Goal: Information Seeking & Learning: Find specific fact

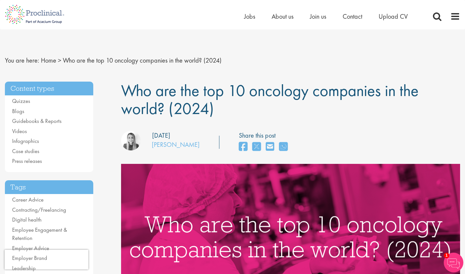
scroll to position [1037, 0]
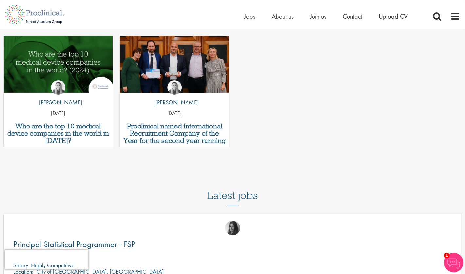
scroll to position [1677, 0]
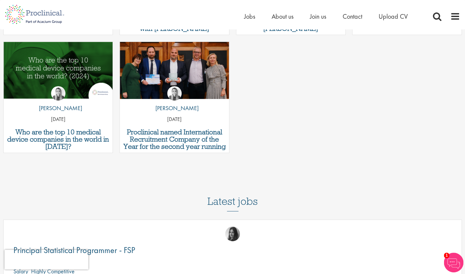
scroll to position [1679, 0]
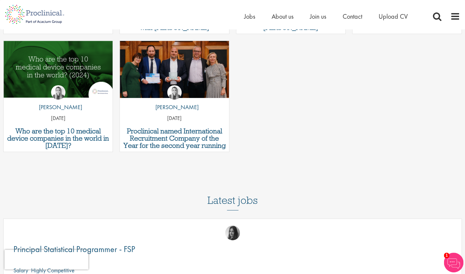
copy h3 "Roche"
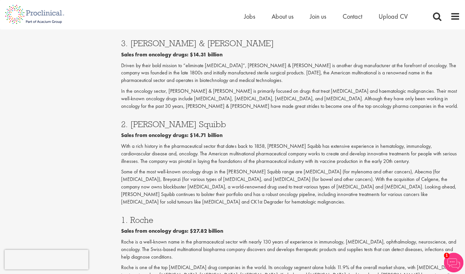
scroll to position [1047, 0]
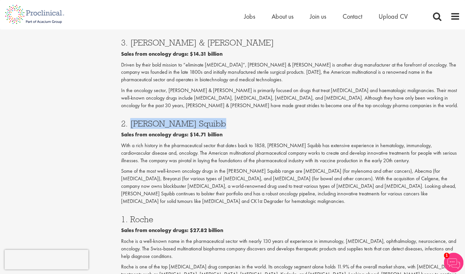
drag, startPoint x: 132, startPoint y: 70, endPoint x: 209, endPoint y: 71, distance: 76.9
click at [209, 119] on h3 "2. [PERSON_NAME] Squibb" at bounding box center [290, 123] width 339 height 9
copy h3 "[PERSON_NAME] Squibb"
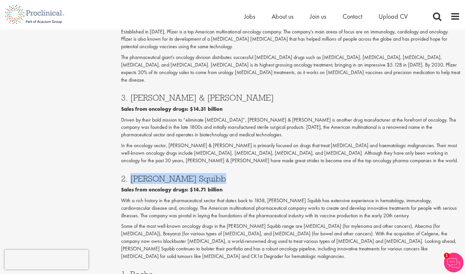
scroll to position [882, 0]
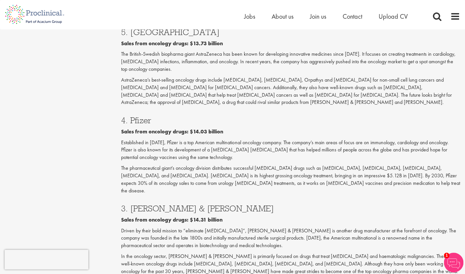
click at [204, 204] on h3 "3. [PERSON_NAME] & [PERSON_NAME]" at bounding box center [290, 208] width 339 height 9
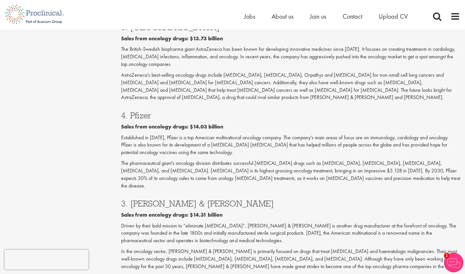
scroll to position [900, 0]
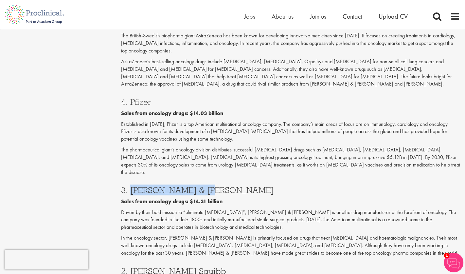
drag, startPoint x: 202, startPoint y: 138, endPoint x: 131, endPoint y: 136, distance: 71.4
click at [131, 186] on h3 "3. [PERSON_NAME] & [PERSON_NAME]" at bounding box center [290, 190] width 339 height 9
copy h3 "Johnson & Johnson"
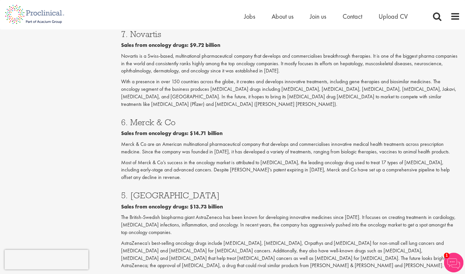
scroll to position [720, 0]
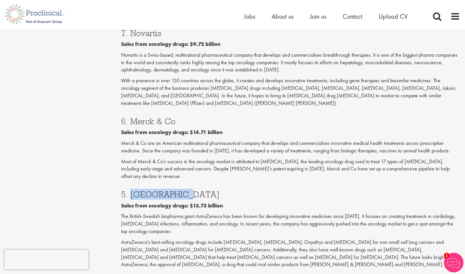
drag, startPoint x: 179, startPoint y: 157, endPoint x: 133, endPoint y: 156, distance: 46.5
click at [133, 190] on h3 "5. [GEOGRAPHIC_DATA]" at bounding box center [290, 194] width 339 height 9
copy h3 "AstraZeneca"
drag, startPoint x: 178, startPoint y: 90, endPoint x: 132, endPoint y: 90, distance: 46.2
click at [132, 117] on h3 "6. Merck & Co" at bounding box center [290, 121] width 339 height 9
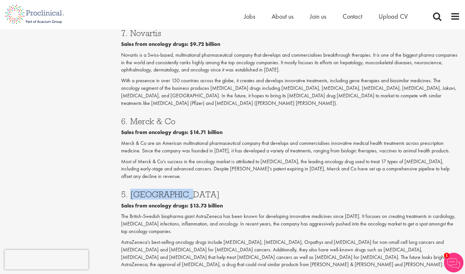
copy h3 "Merck & Co"
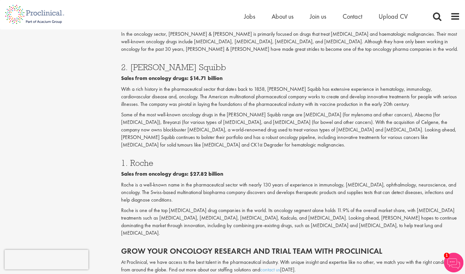
scroll to position [1102, 0]
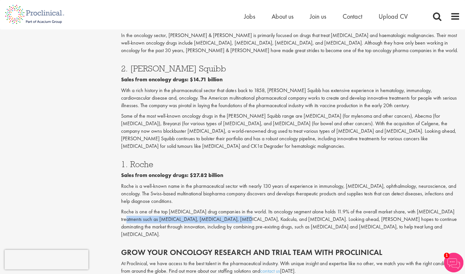
drag, startPoint x: 122, startPoint y: 166, endPoint x: 226, endPoint y: 165, distance: 104.1
click at [226, 208] on p "Roche is one of the top [MEDICAL_DATA] drug companies in the world. Its oncolog…" at bounding box center [290, 223] width 339 height 30
copy p "[MEDICAL_DATA], [MEDICAL_DATA], [MEDICAL_DATA], Kadcula, and [MEDICAL_DATA]."
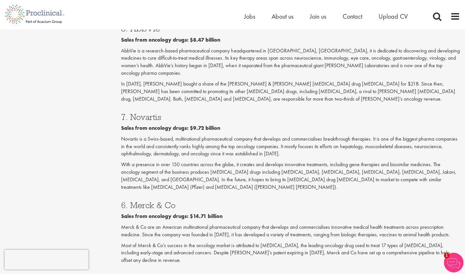
scroll to position [637, 0]
